Goal: Task Accomplishment & Management: Manage account settings

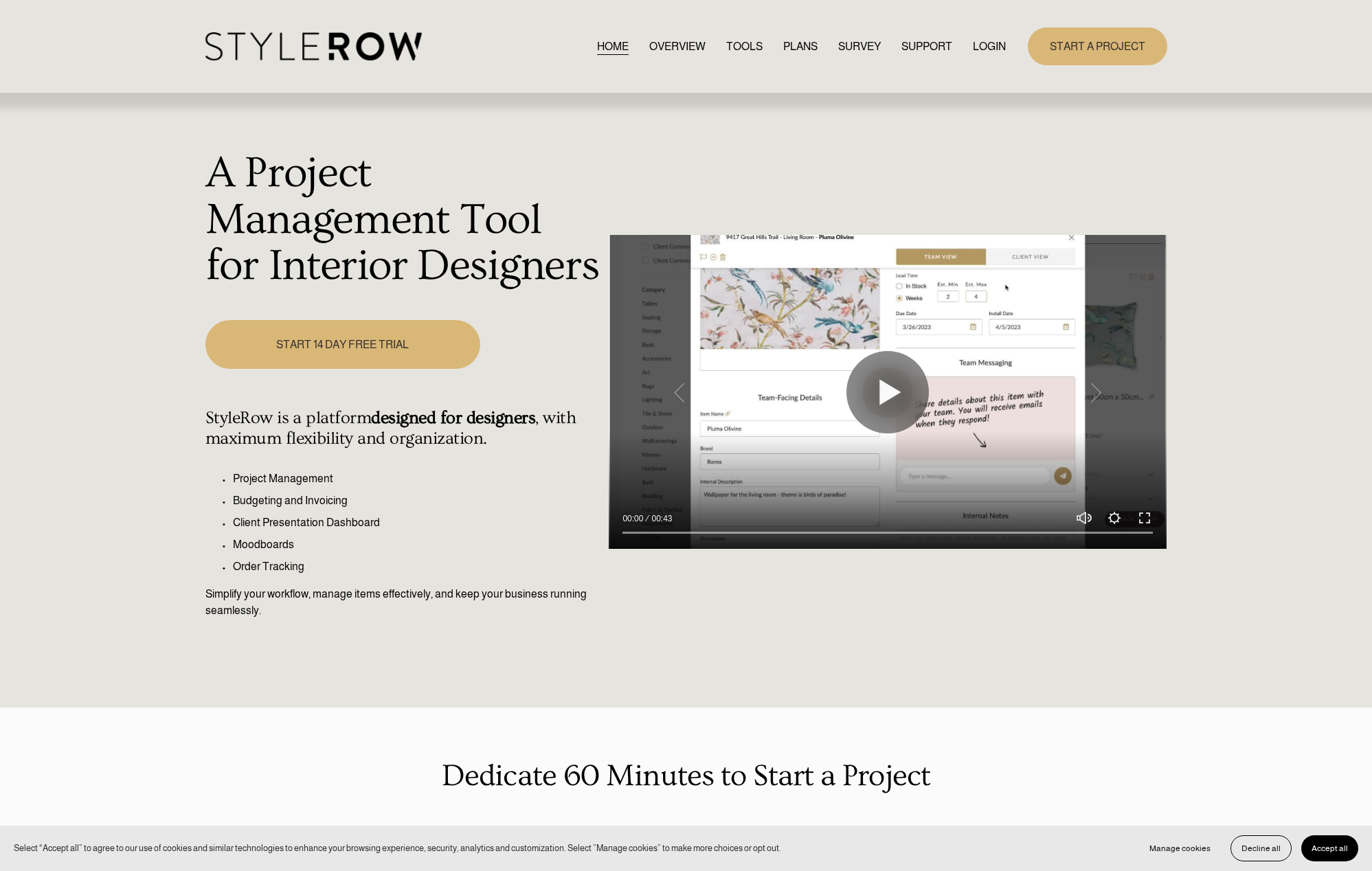
click at [1000, 45] on link "LOGIN" at bounding box center [988, 47] width 33 height 19
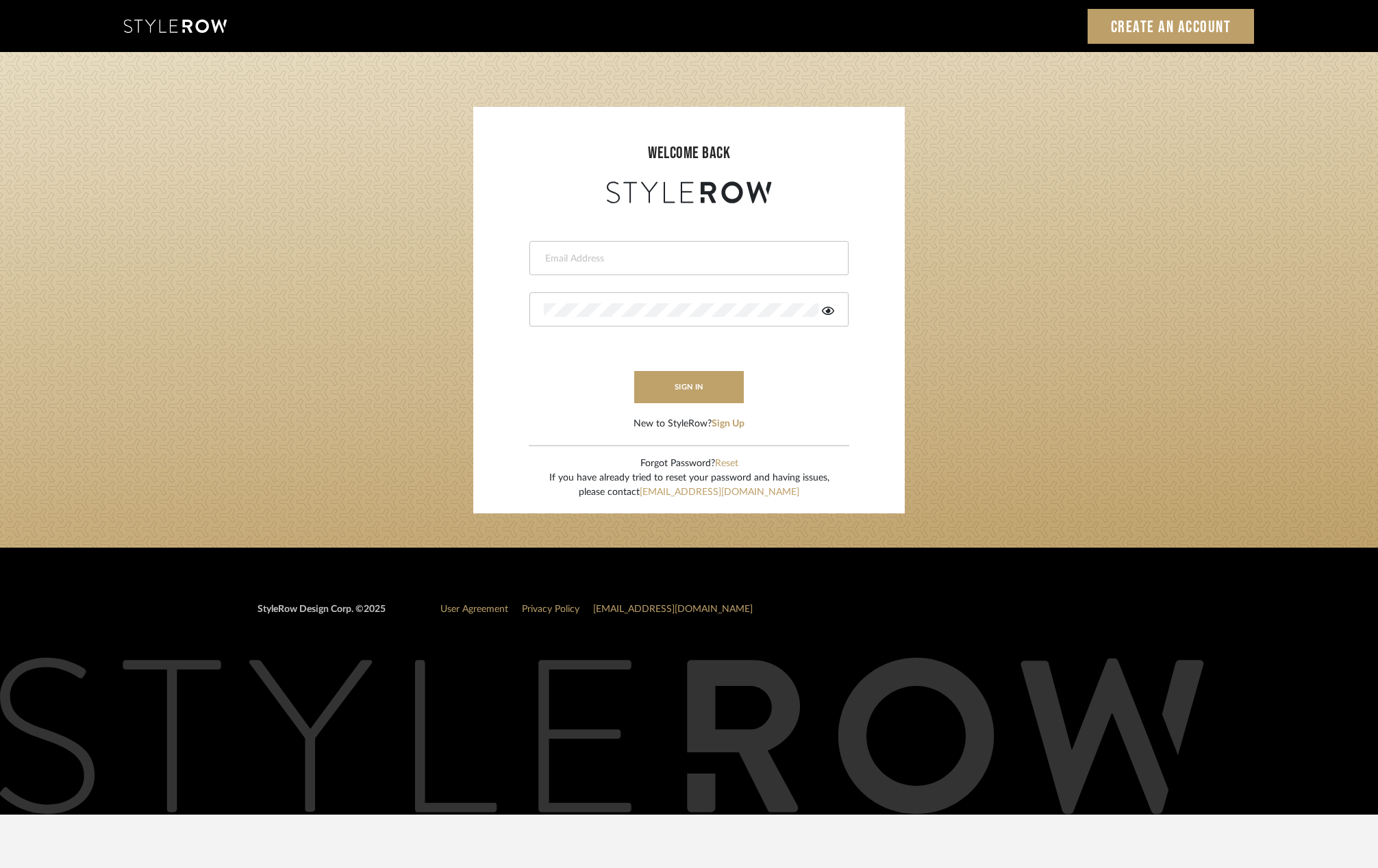
type input "[PERSON_NAME][EMAIL_ADDRESS][DOMAIN_NAME]"
click at [711, 382] on button "sign in" at bounding box center [689, 388] width 110 height 32
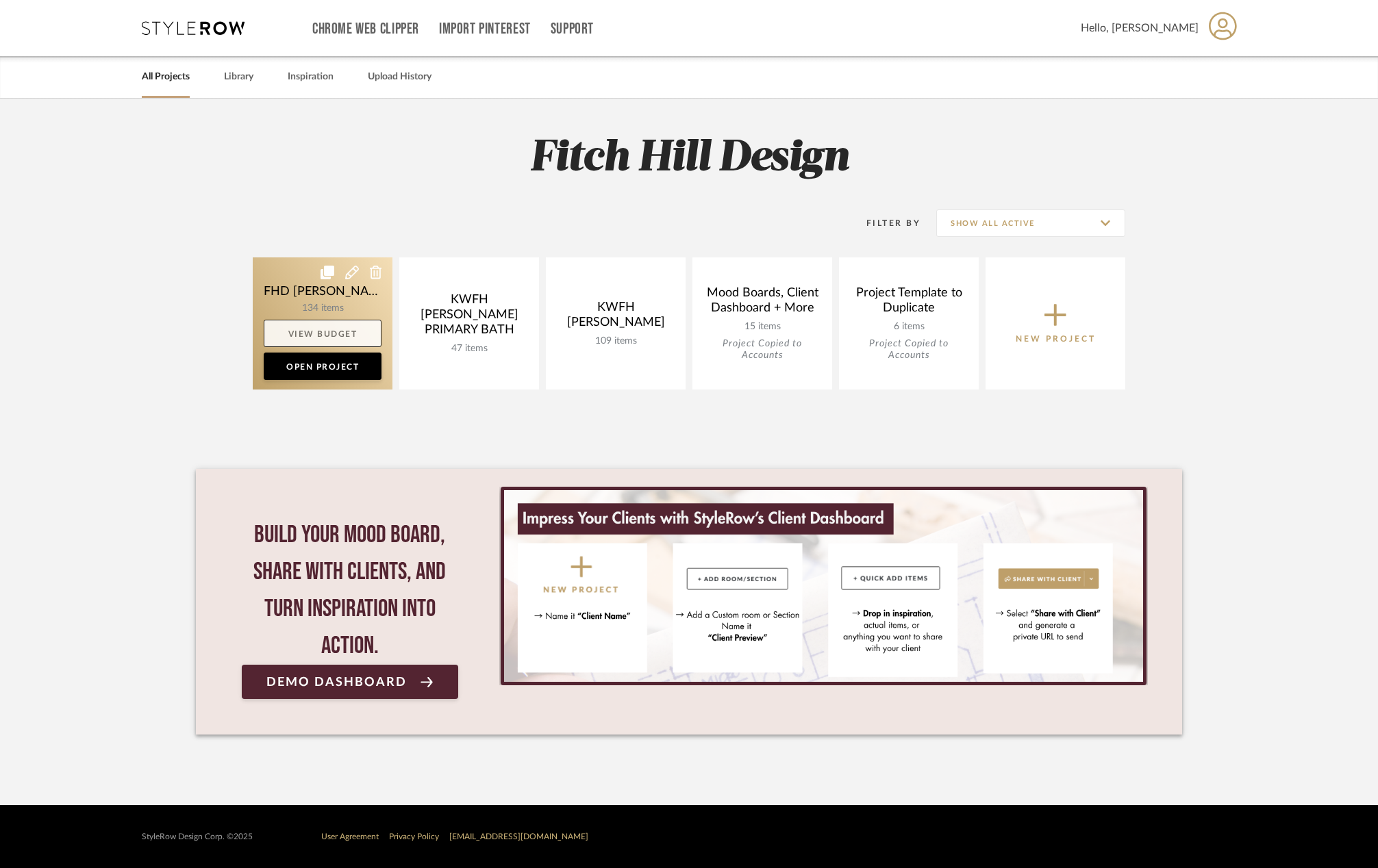
click at [340, 337] on link "View Budget" at bounding box center [322, 334] width 117 height 27
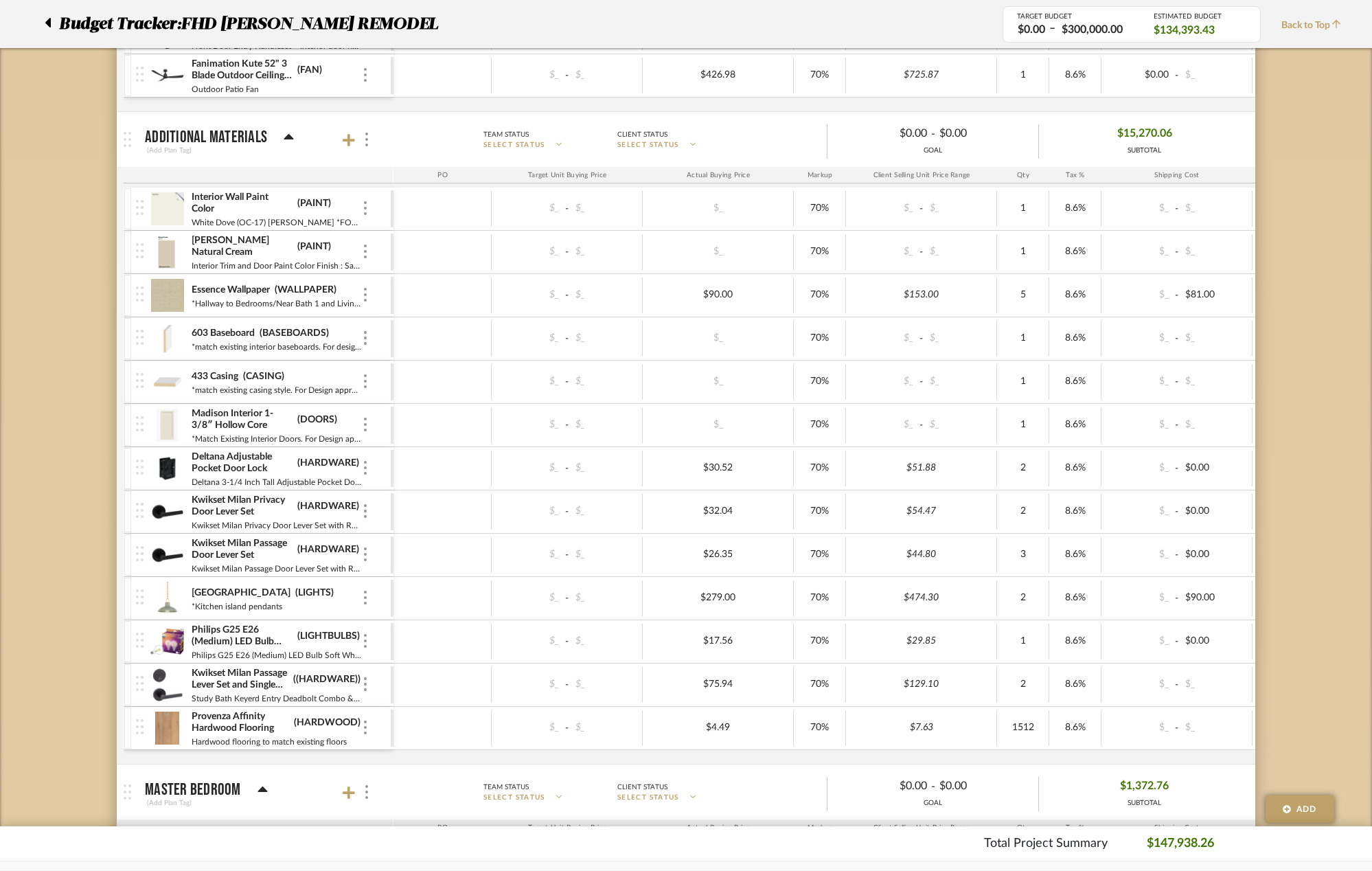
scroll to position [1528, 0]
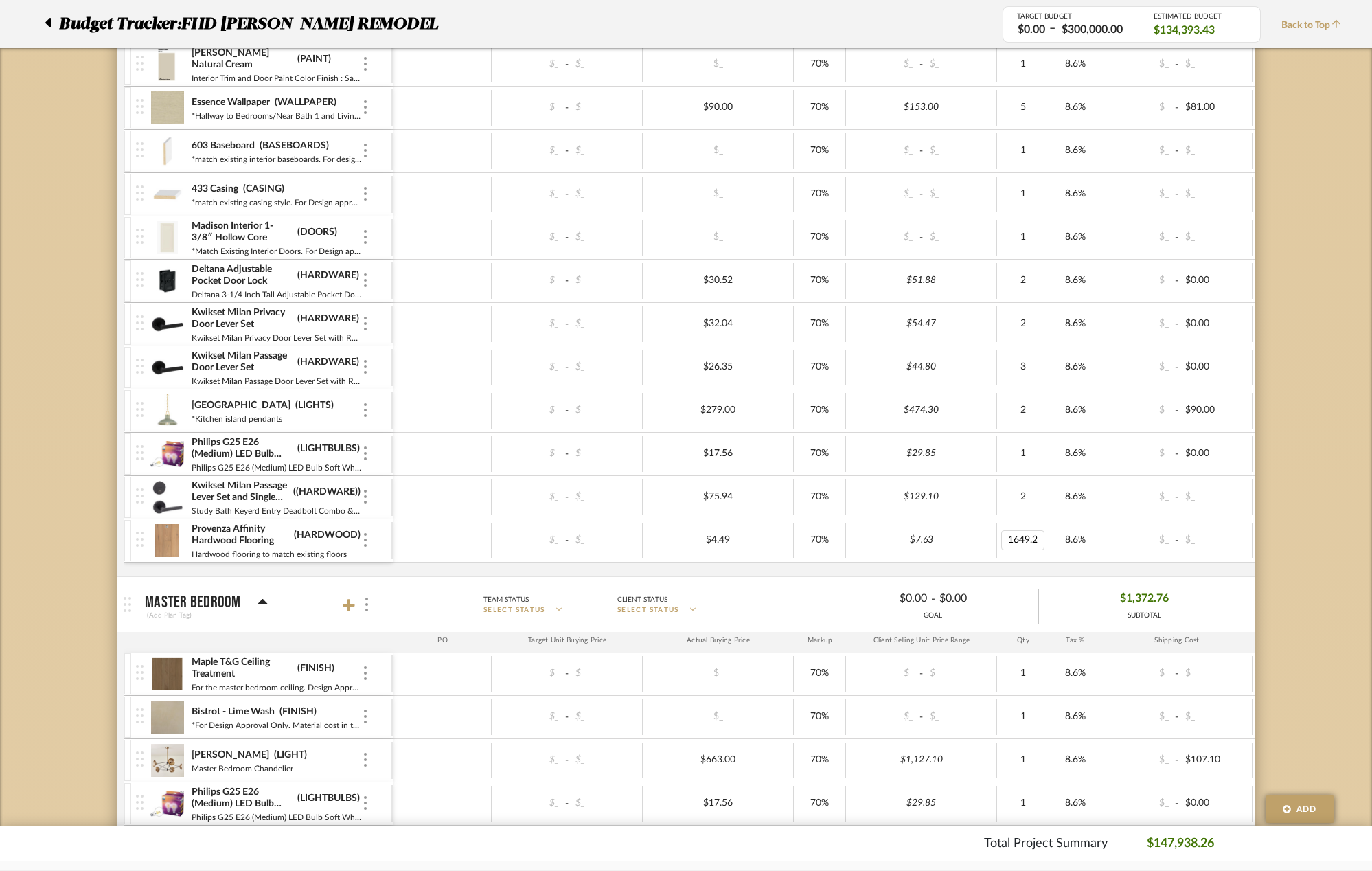
type input "1649.28"
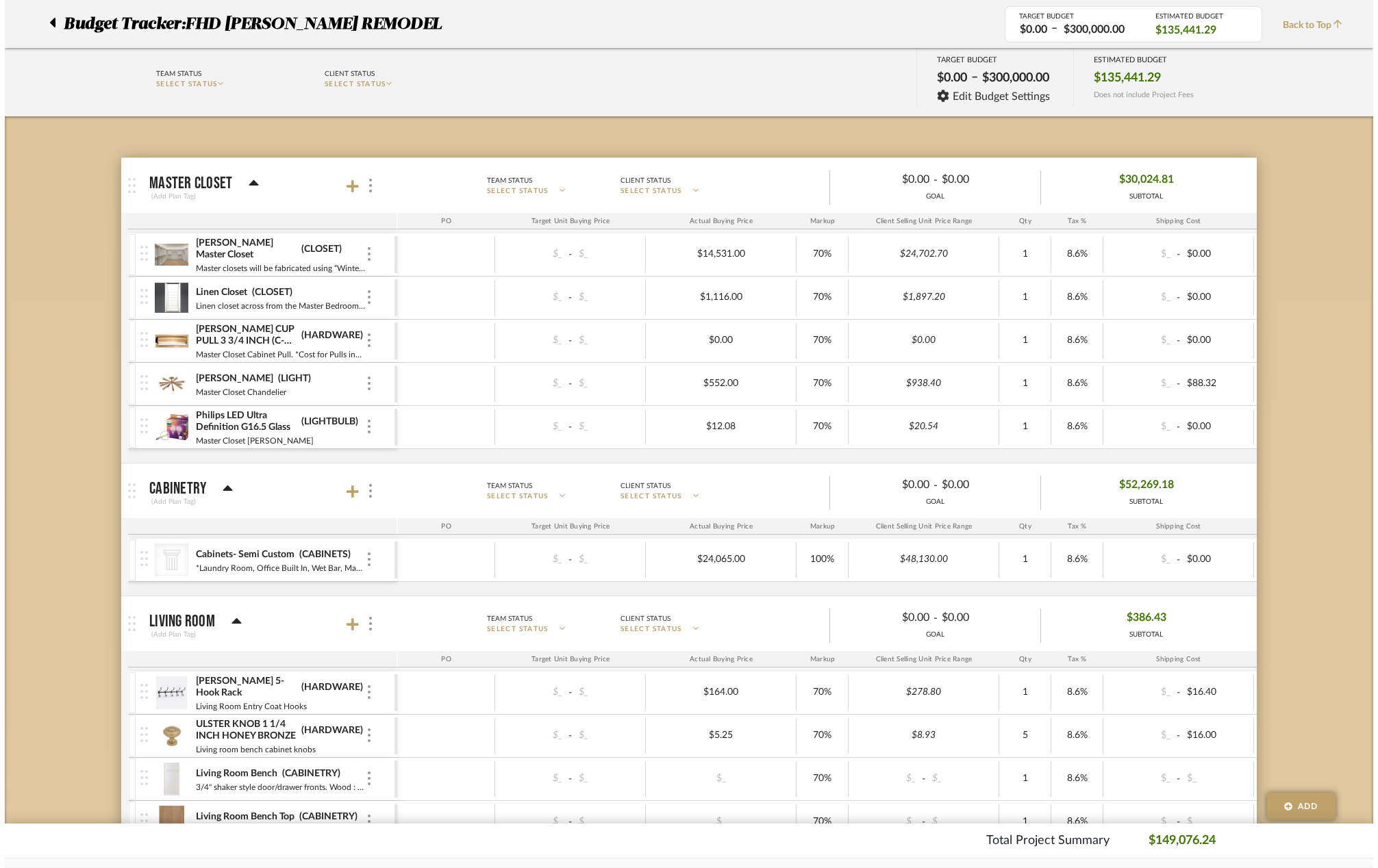
scroll to position [0, 0]
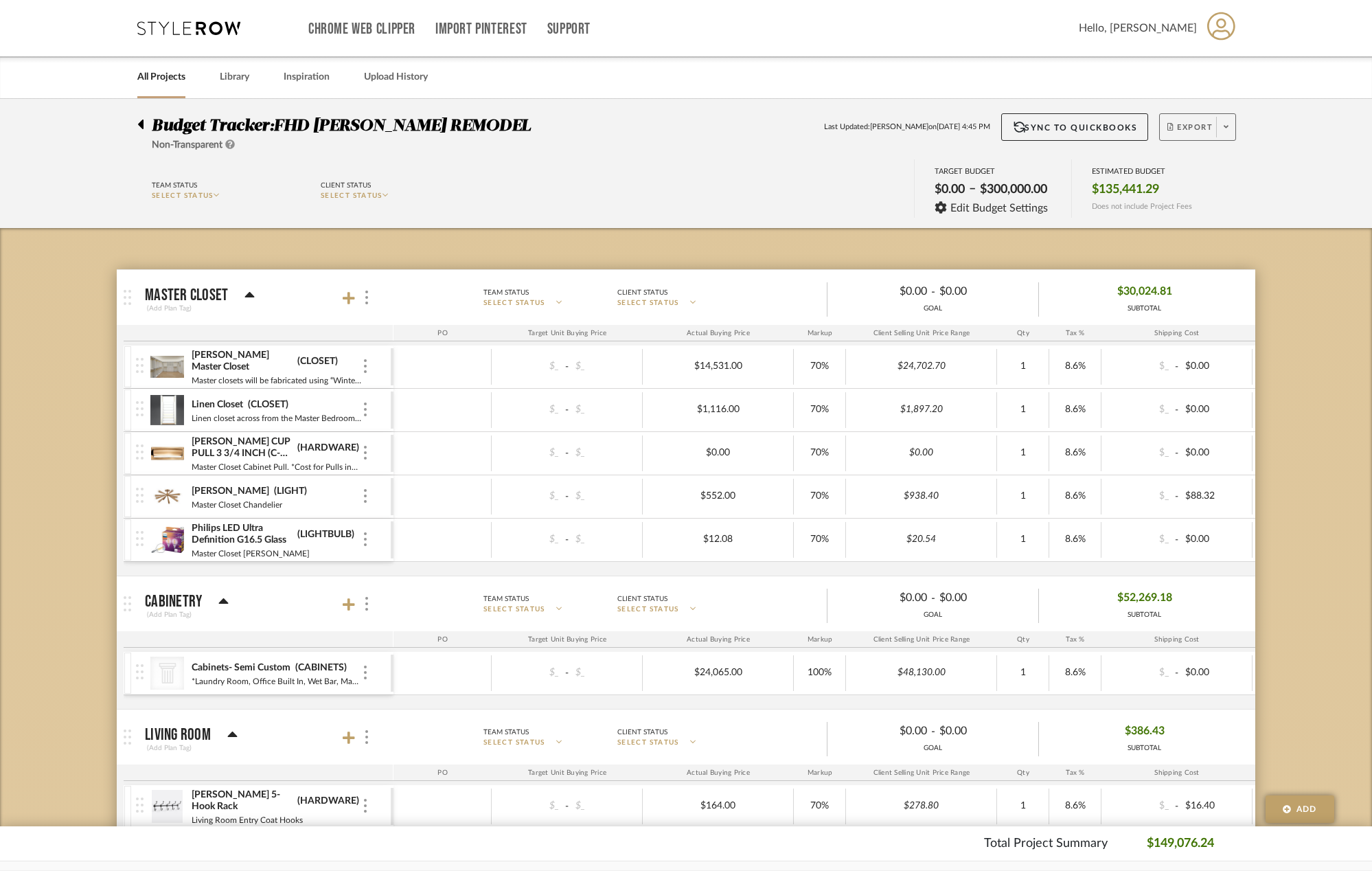
click at [1227, 133] on span at bounding box center [1225, 127] width 19 height 20
click at [1222, 169] on span "Export PDF" at bounding box center [1222, 167] width 103 height 12
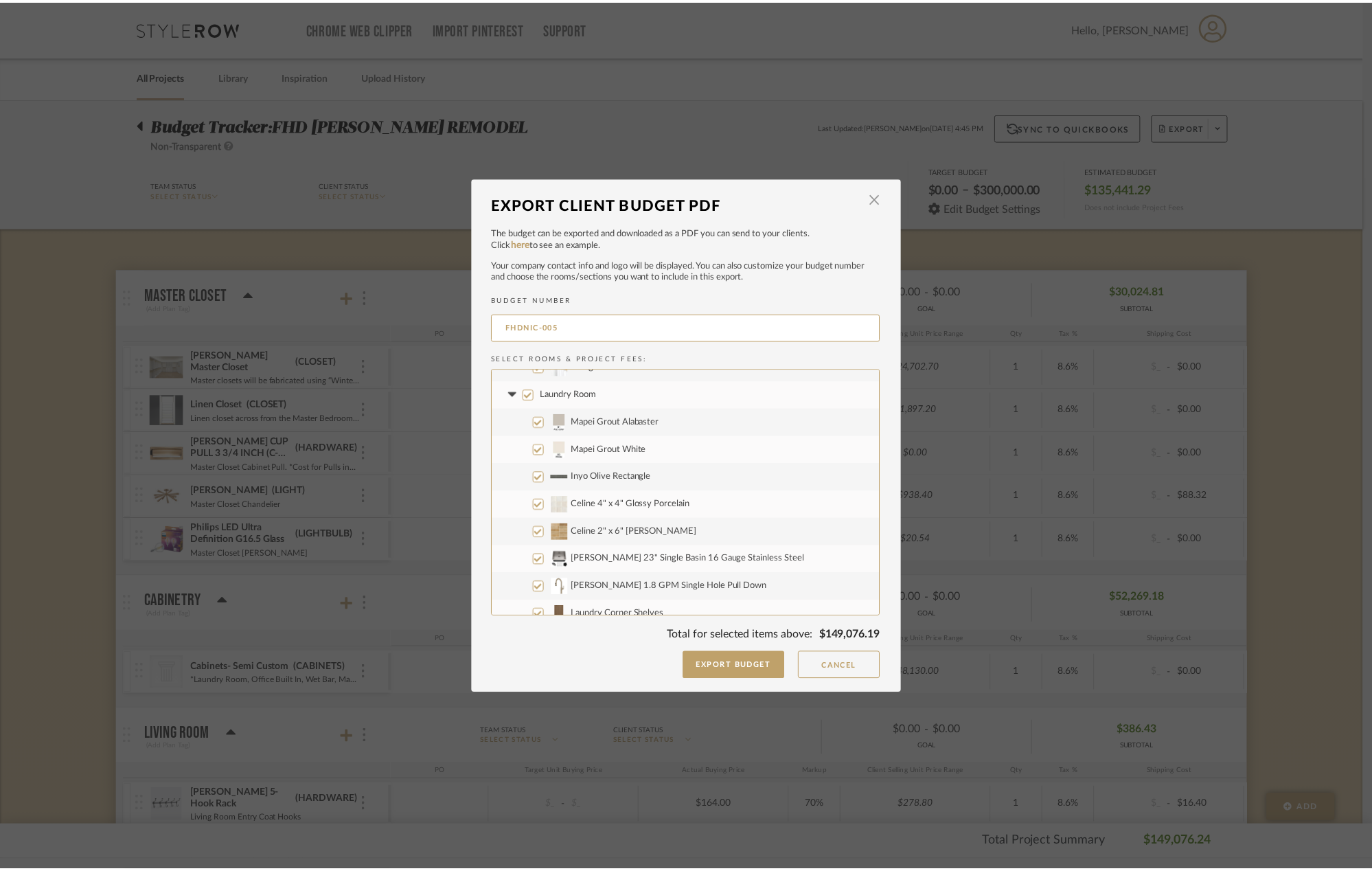
scroll to position [3849, 0]
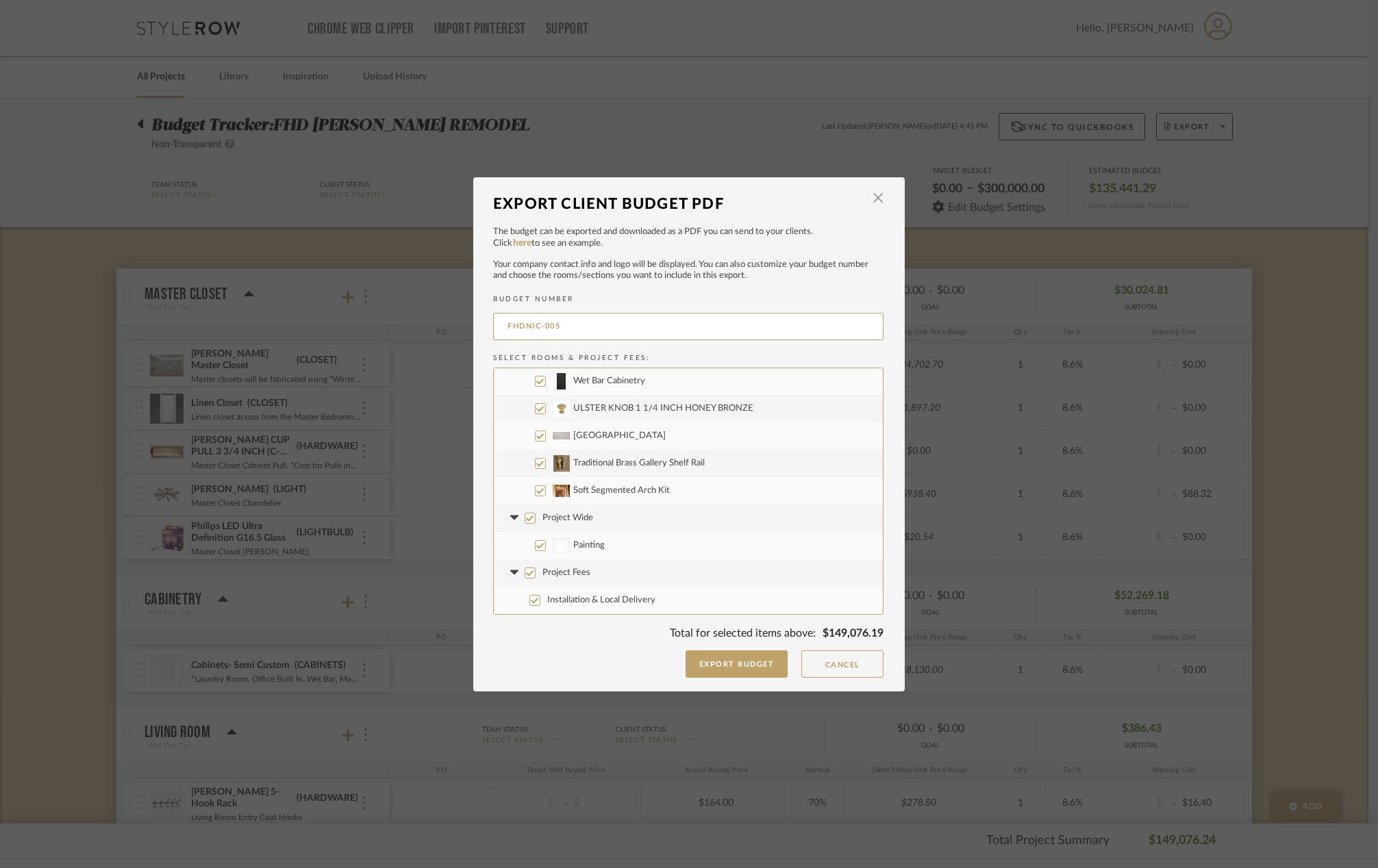
click at [524, 516] on input "Project Wide" at bounding box center [529, 518] width 11 height 11
checkbox input "false"
click at [528, 574] on input "Project Fees" at bounding box center [529, 572] width 11 height 11
checkbox input "false"
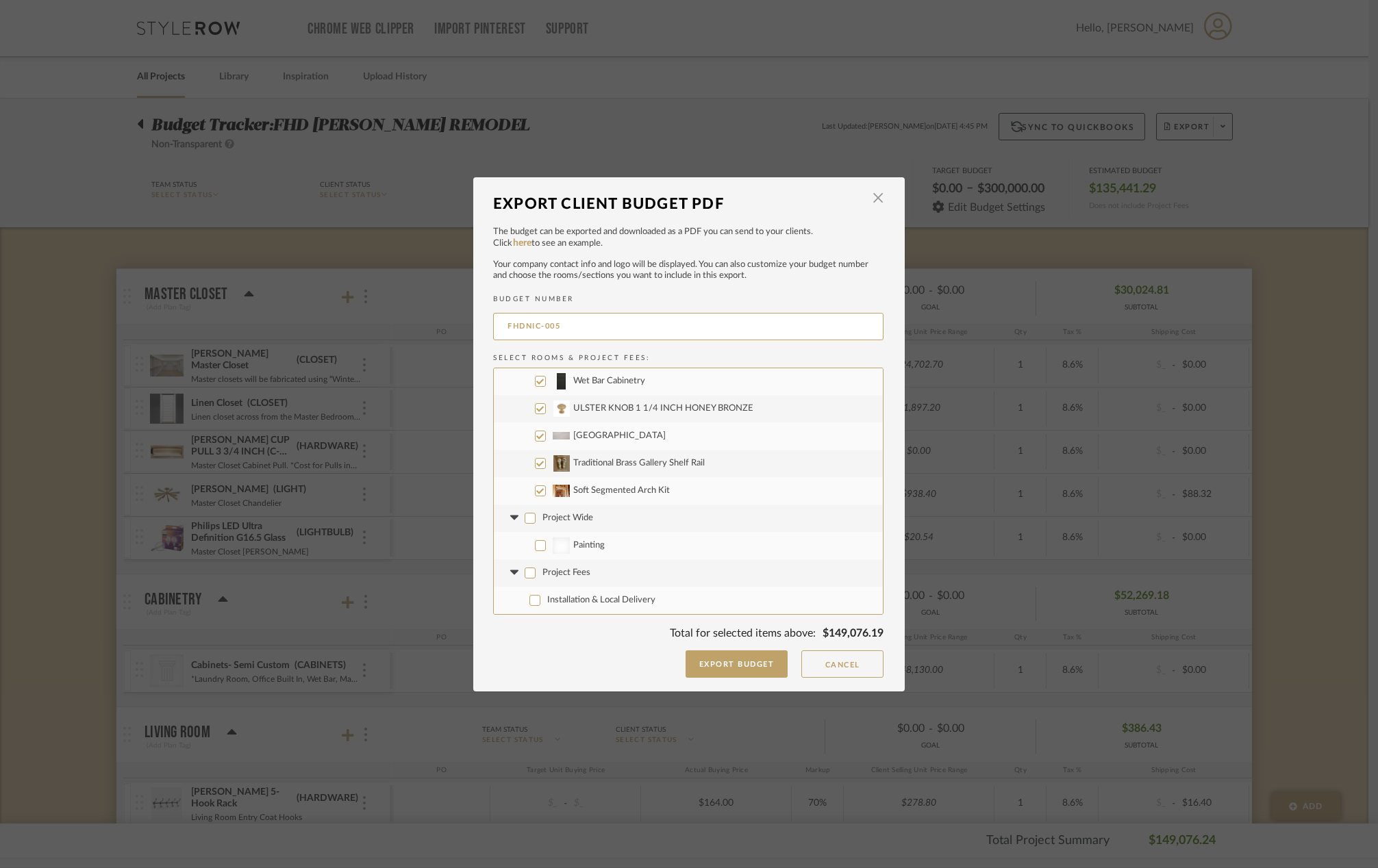
checkbox input "false"
click at [713, 667] on button "Export Budget" at bounding box center [737, 664] width 103 height 27
